Goal: Navigation & Orientation: Understand site structure

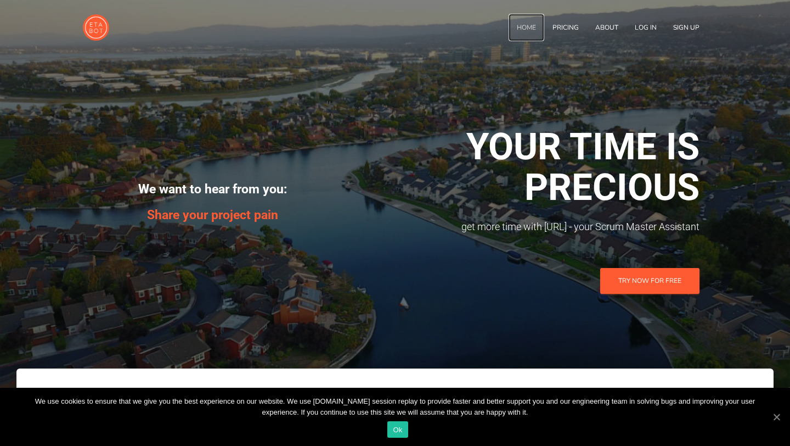
click at [528, 29] on link "Home" at bounding box center [527, 27] width 36 height 27
click at [605, 31] on link "About" at bounding box center [607, 27] width 40 height 27
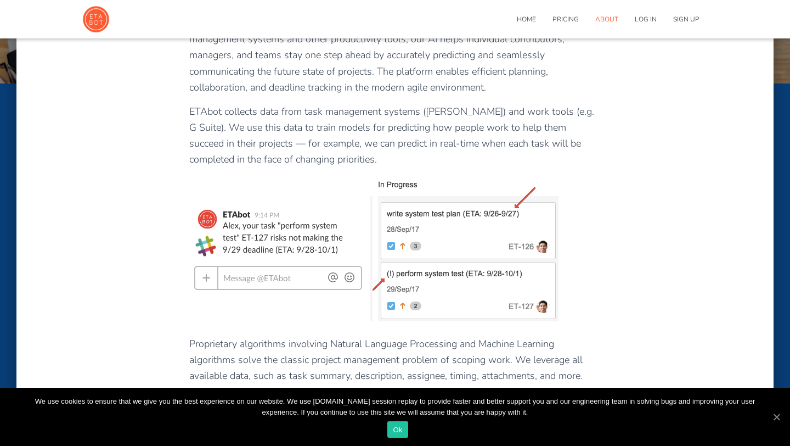
scroll to position [220, 0]
